Goal: Task Accomplishment & Management: Use online tool/utility

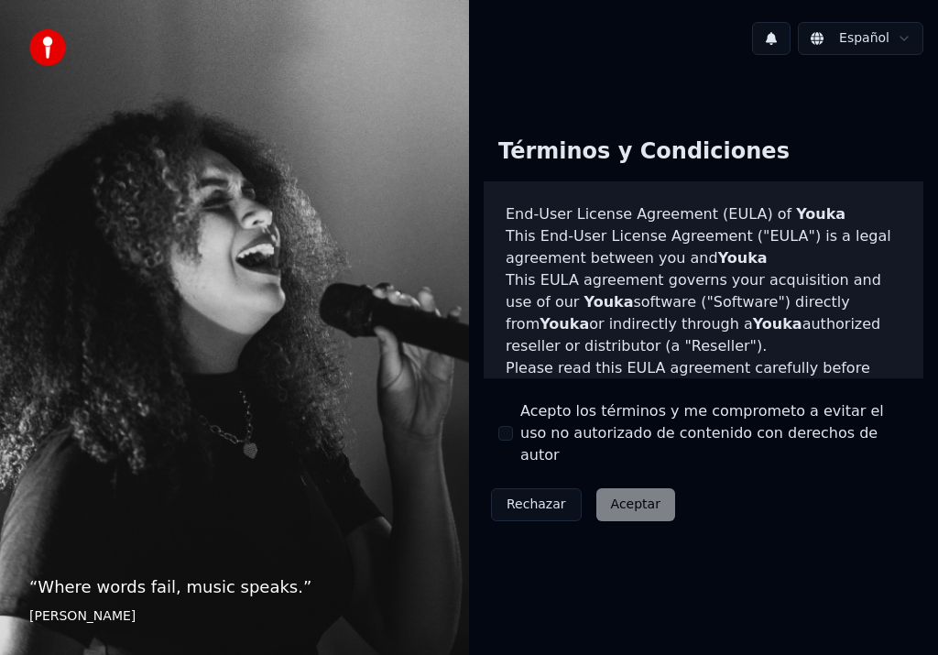
click at [509, 438] on button "Acepto los términos y me comprometo a evitar el uso no autorizado de contenido …" at bounding box center [505, 433] width 15 height 15
click at [625, 498] on button "Aceptar" at bounding box center [635, 504] width 79 height 33
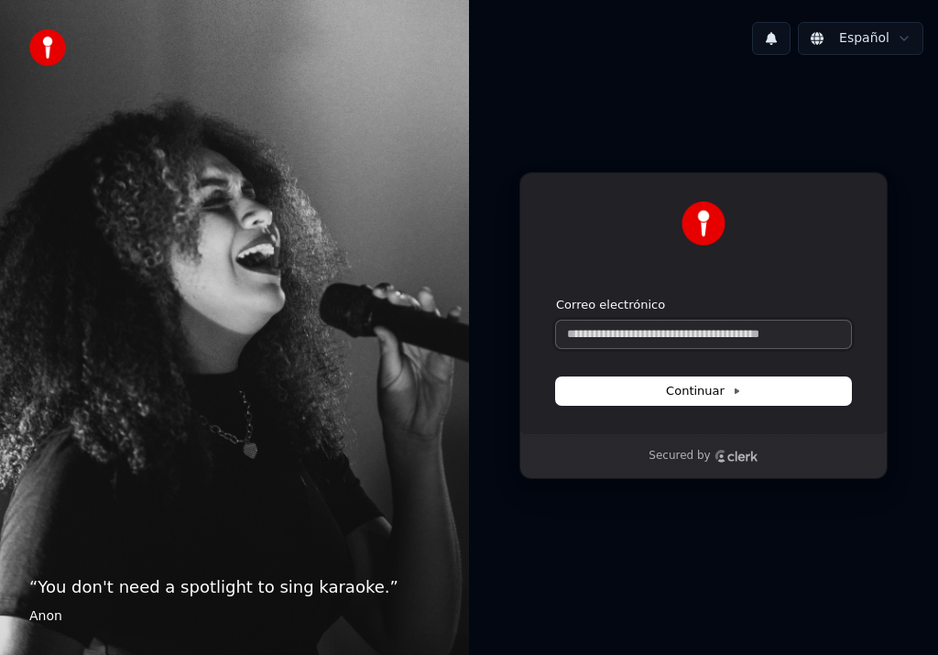
click at [660, 337] on input "Correo electrónico" at bounding box center [703, 334] width 295 height 27
click at [679, 402] on button "Continuar" at bounding box center [703, 390] width 295 height 27
type input "**********"
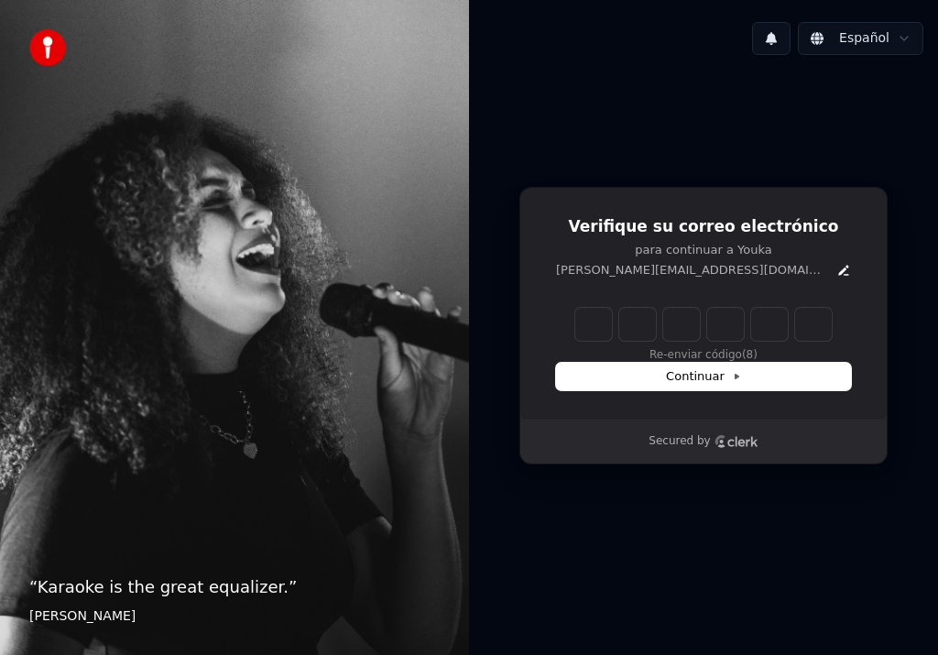
click at [592, 326] on input "Enter verification code" at bounding box center [703, 324] width 256 height 33
type input "******"
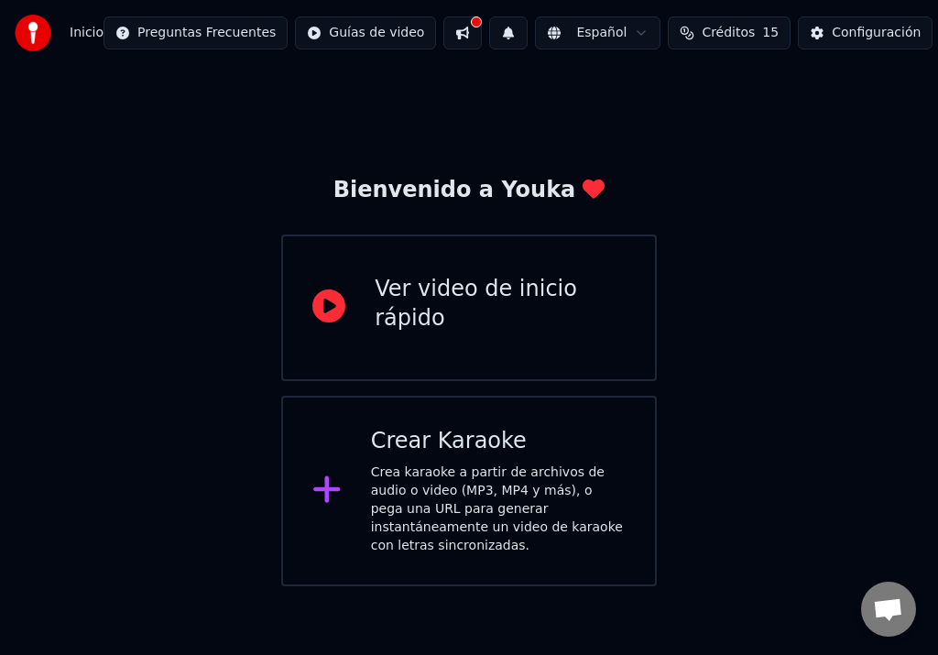
click at [410, 275] on div "Ver video de inicio rápido" at bounding box center [469, 307] width 376 height 147
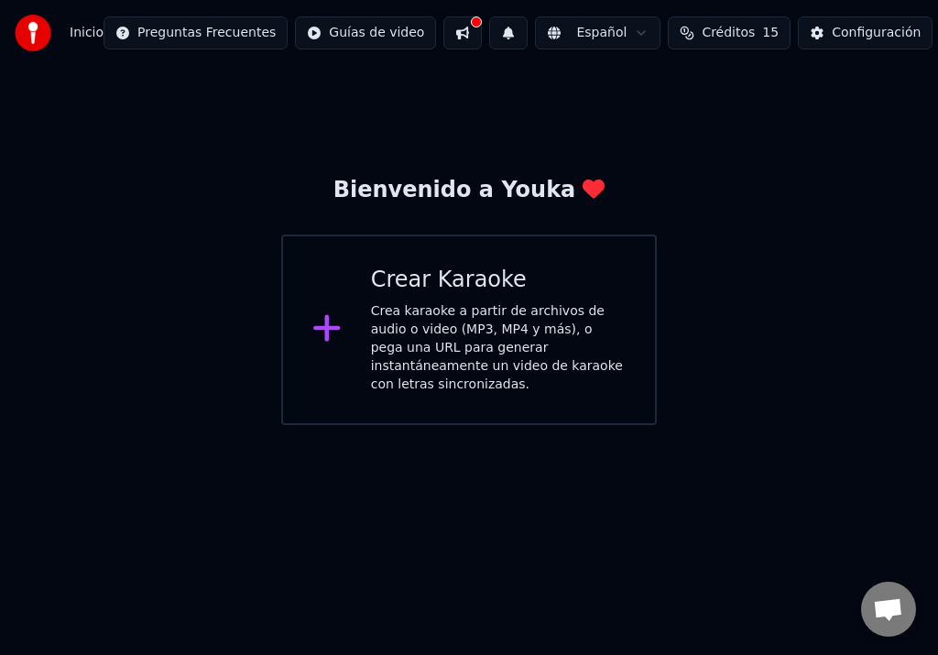
click at [393, 337] on div "Crea karaoke a partir de archivos de audio o video (MP3, MP4 y más), o pega una…" at bounding box center [498, 348] width 255 height 92
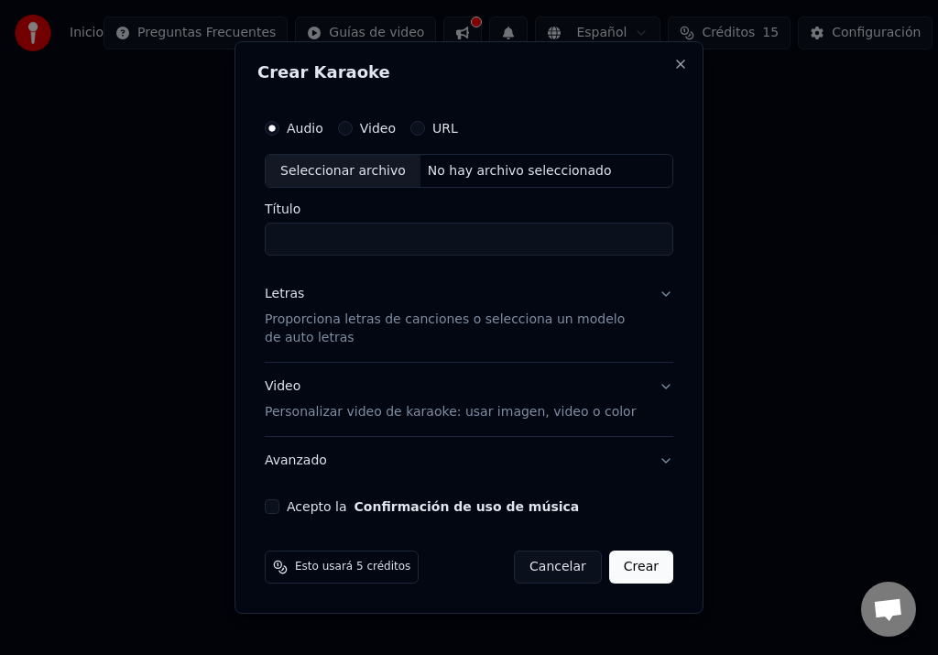
click at [365, 169] on div "Seleccionar archivo" at bounding box center [343, 171] width 155 height 33
click at [500, 176] on div "No hay archivo seleccionado" at bounding box center [519, 171] width 199 height 18
click at [272, 506] on button "Acepto la Confirmación de uso de música" at bounding box center [272, 506] width 15 height 15
click at [666, 458] on button "Avanzado" at bounding box center [469, 461] width 409 height 48
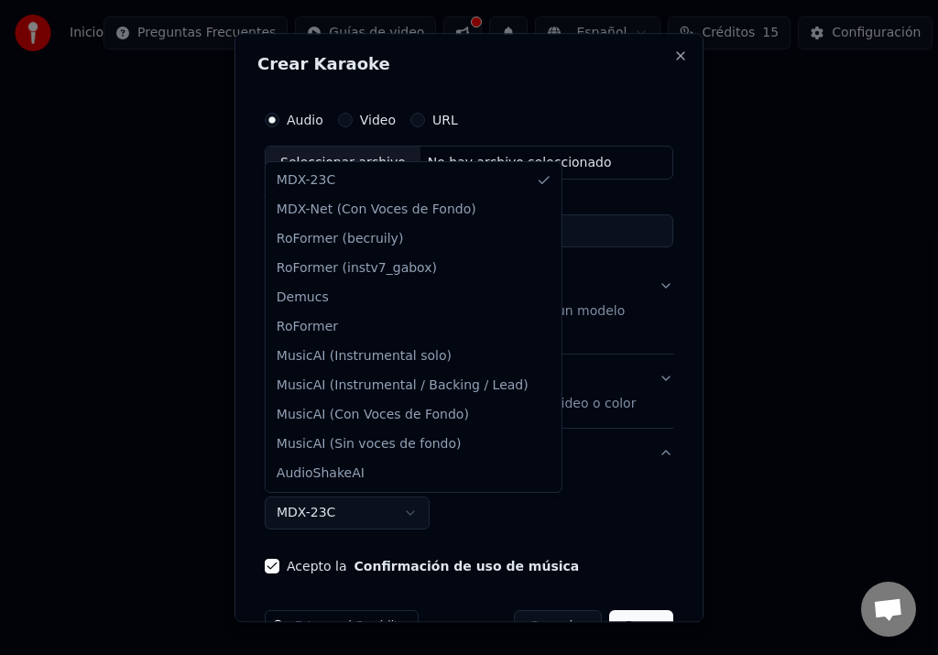
click at [416, 425] on body "**********" at bounding box center [469, 212] width 938 height 425
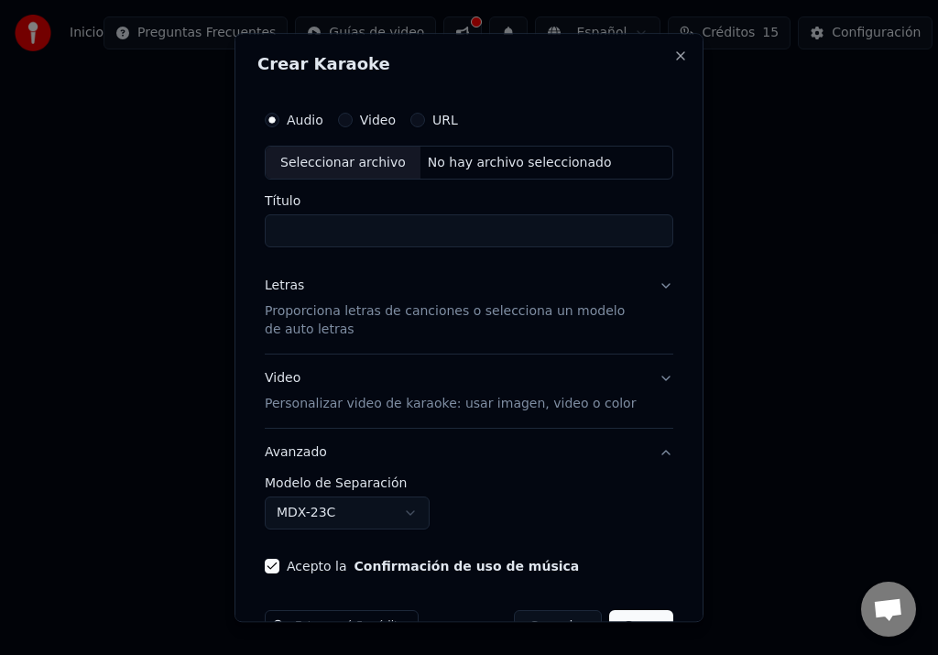
click at [388, 425] on body "**********" at bounding box center [469, 212] width 938 height 425
click at [291, 117] on label "Audio" at bounding box center [305, 120] width 37 height 13
click at [279, 117] on button "Audio" at bounding box center [272, 120] width 15 height 15
click at [348, 121] on button "Video" at bounding box center [345, 120] width 15 height 15
click at [438, 171] on div "No hay archivo seleccionado" at bounding box center [519, 163] width 199 height 18
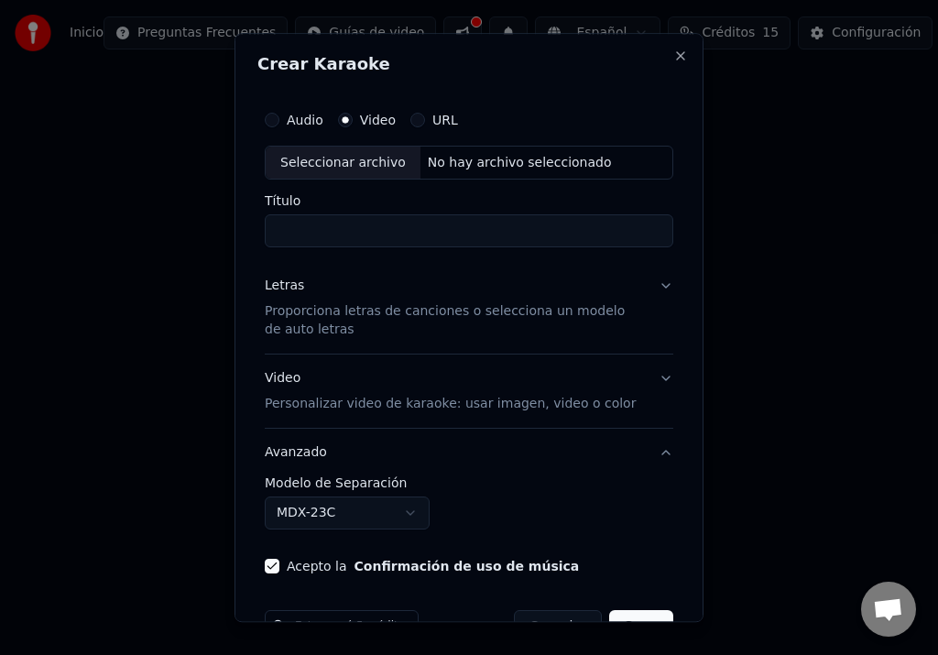
click at [269, 118] on button "Audio" at bounding box center [272, 120] width 15 height 15
click at [354, 155] on div "Seleccionar archivo" at bounding box center [343, 163] width 155 height 33
click at [673, 53] on button "Close" at bounding box center [680, 56] width 15 height 15
